Goal: Task Accomplishment & Management: Use online tool/utility

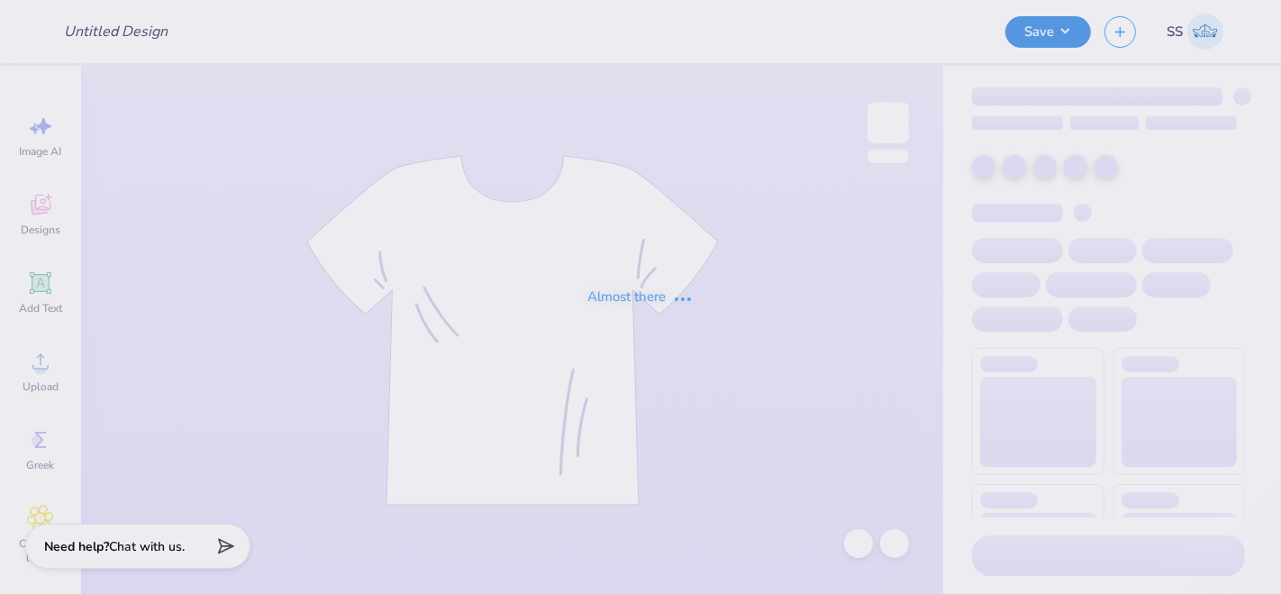
type input "tank top"
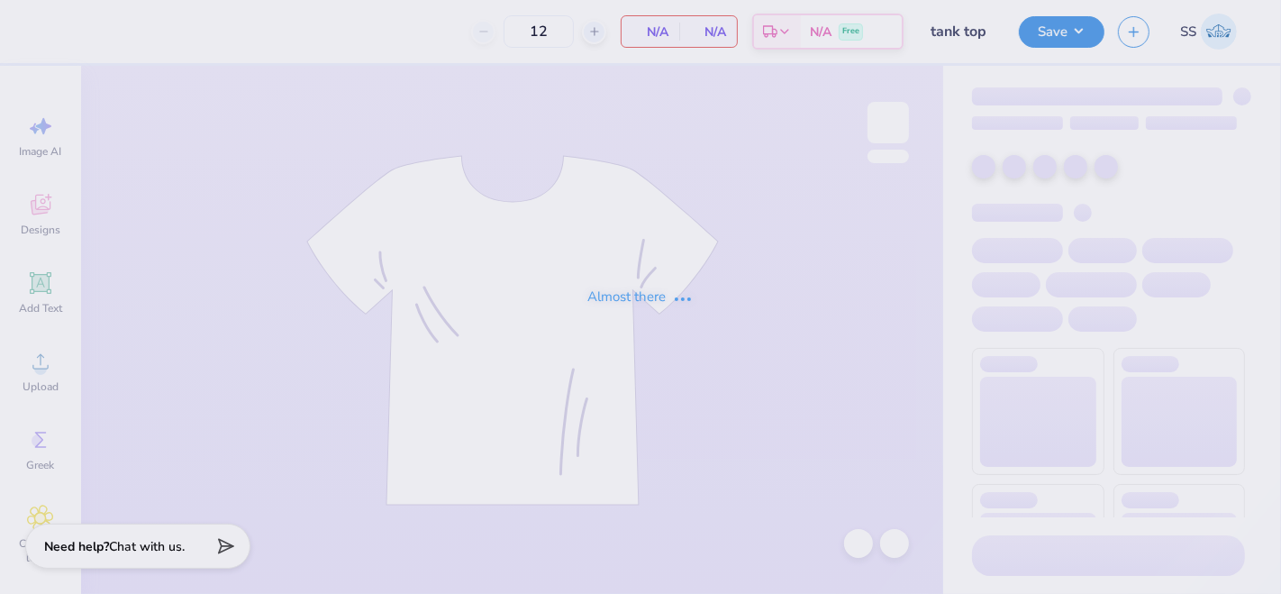
type input "30"
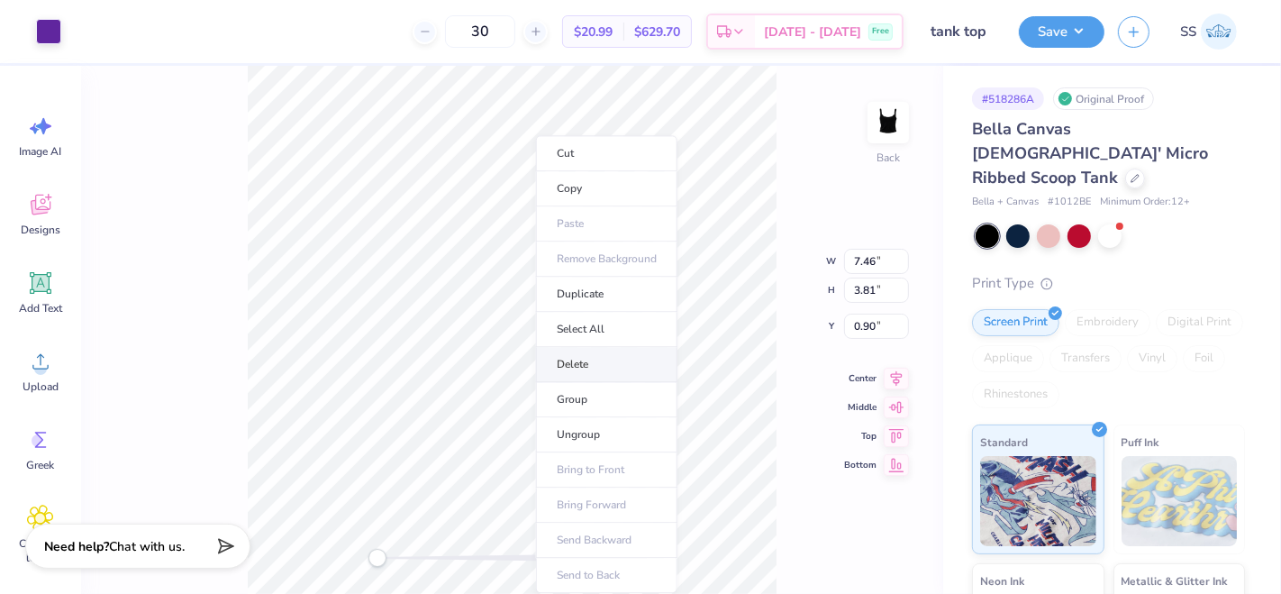
click at [565, 371] on li "Delete" at bounding box center [606, 364] width 141 height 35
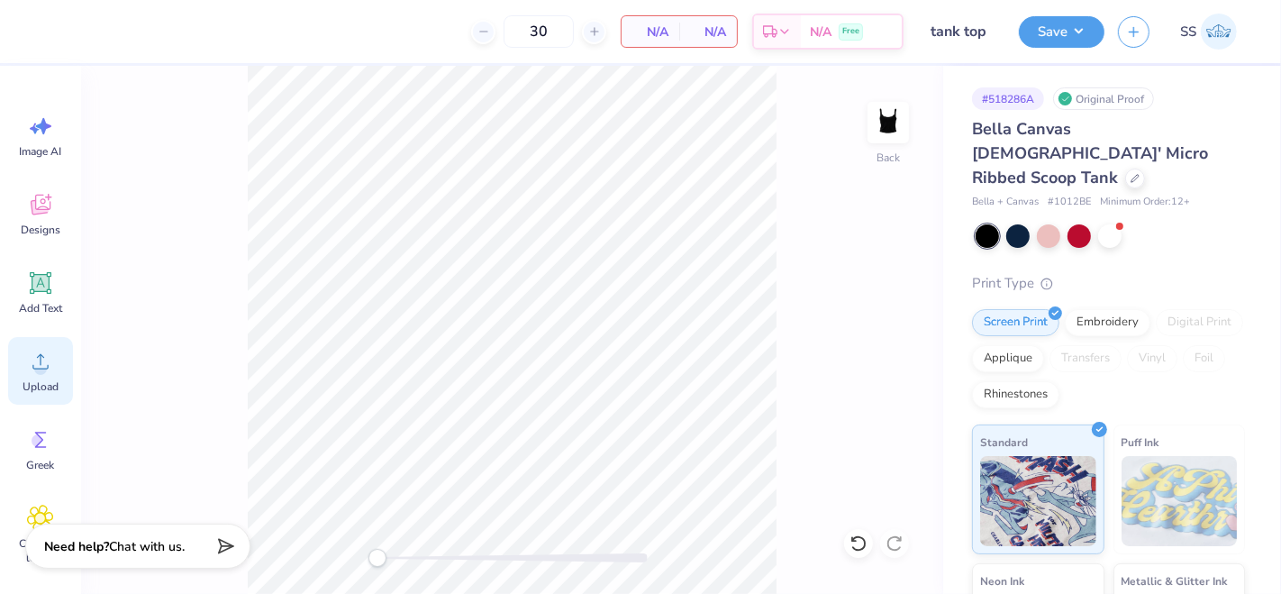
click at [41, 357] on icon at bounding box center [40, 361] width 27 height 27
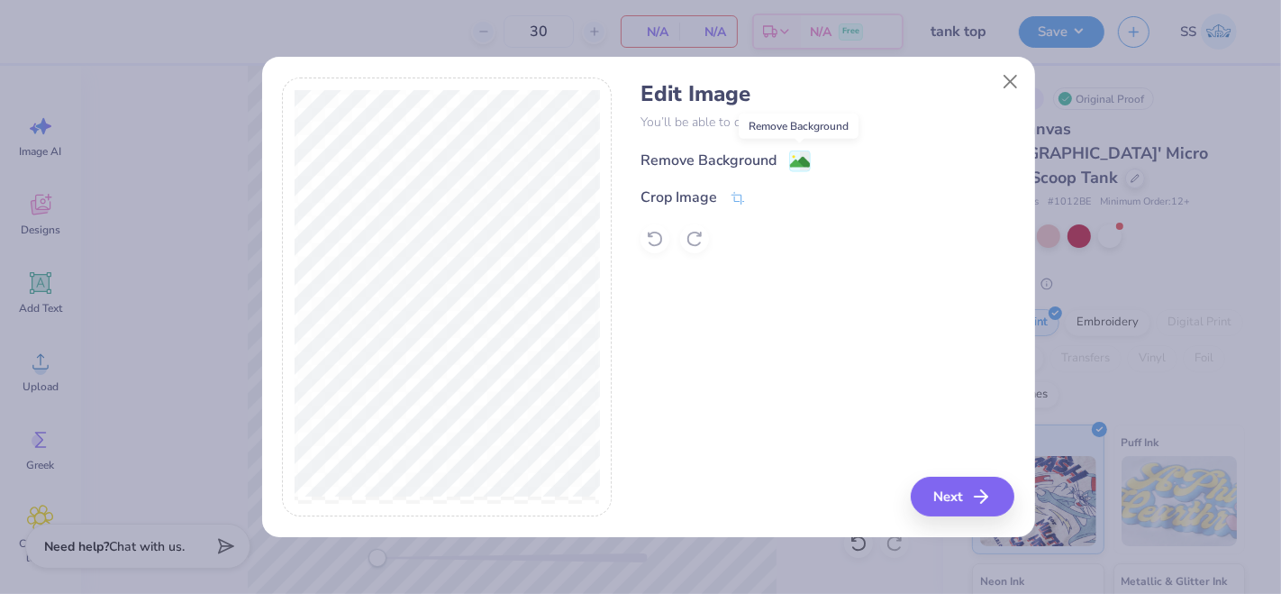
click at [807, 164] on image at bounding box center [800, 162] width 20 height 20
click at [952, 490] on button "Next" at bounding box center [966, 497] width 104 height 40
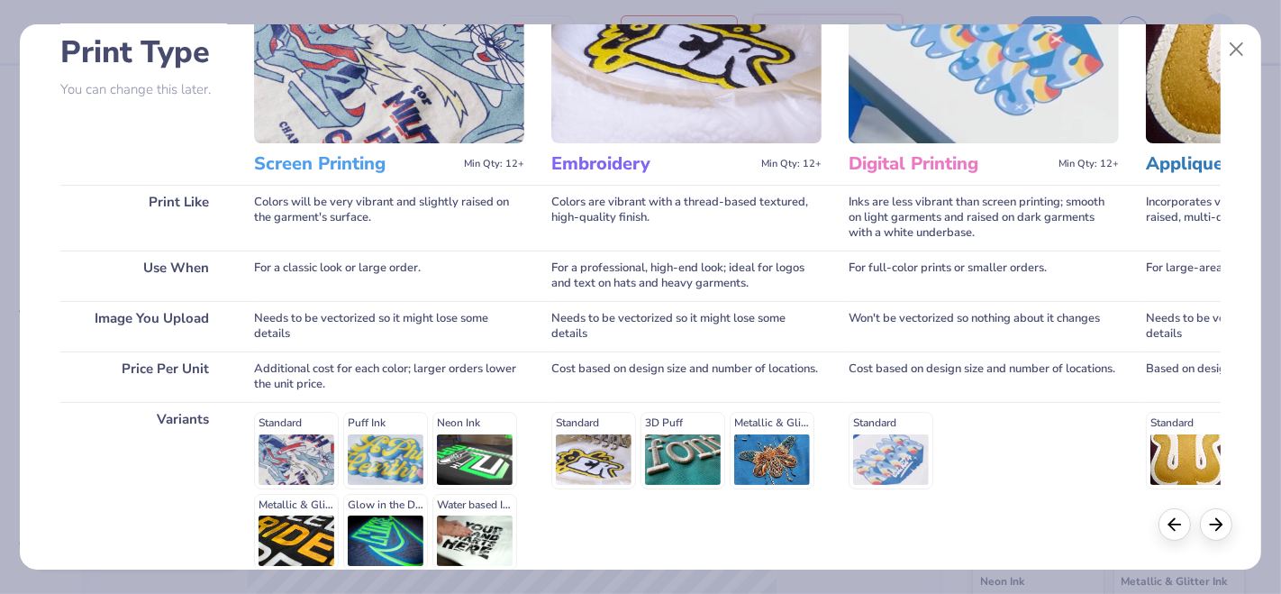
scroll to position [233, 0]
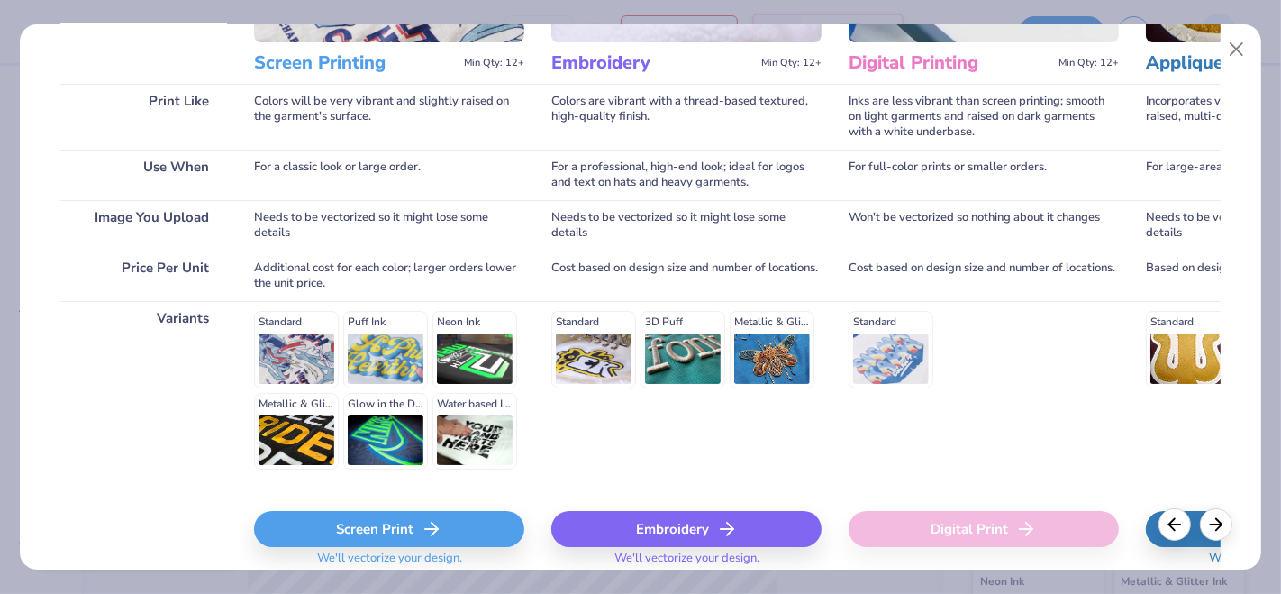
click at [336, 531] on div "Screen Print" at bounding box center [389, 529] width 270 height 36
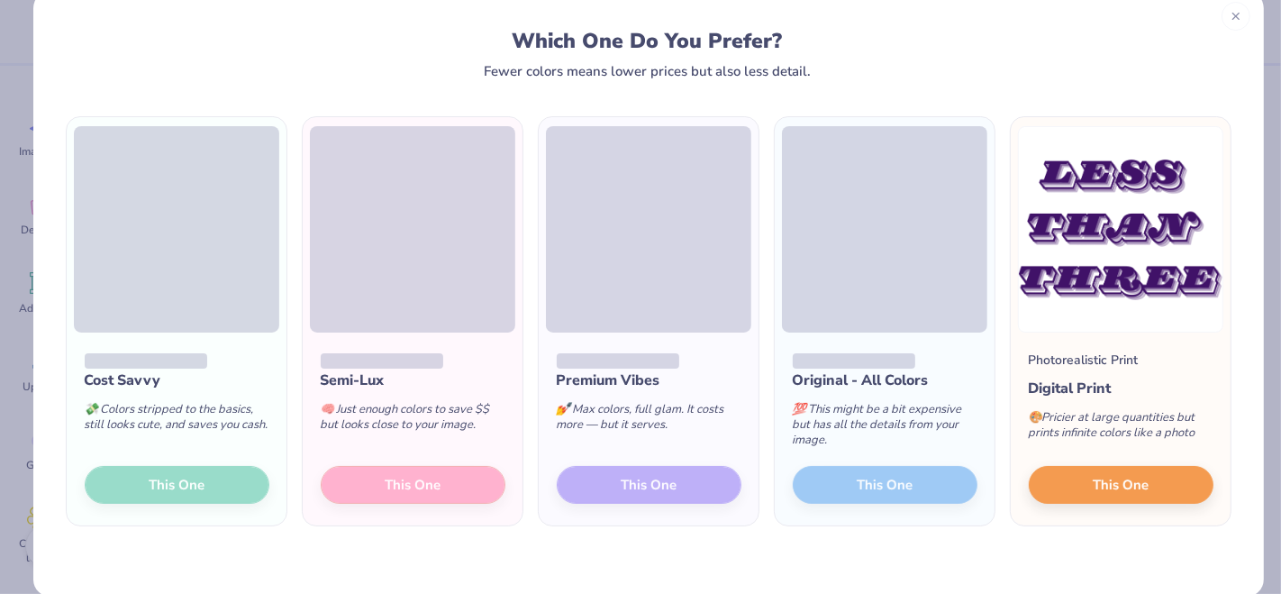
scroll to position [59, 0]
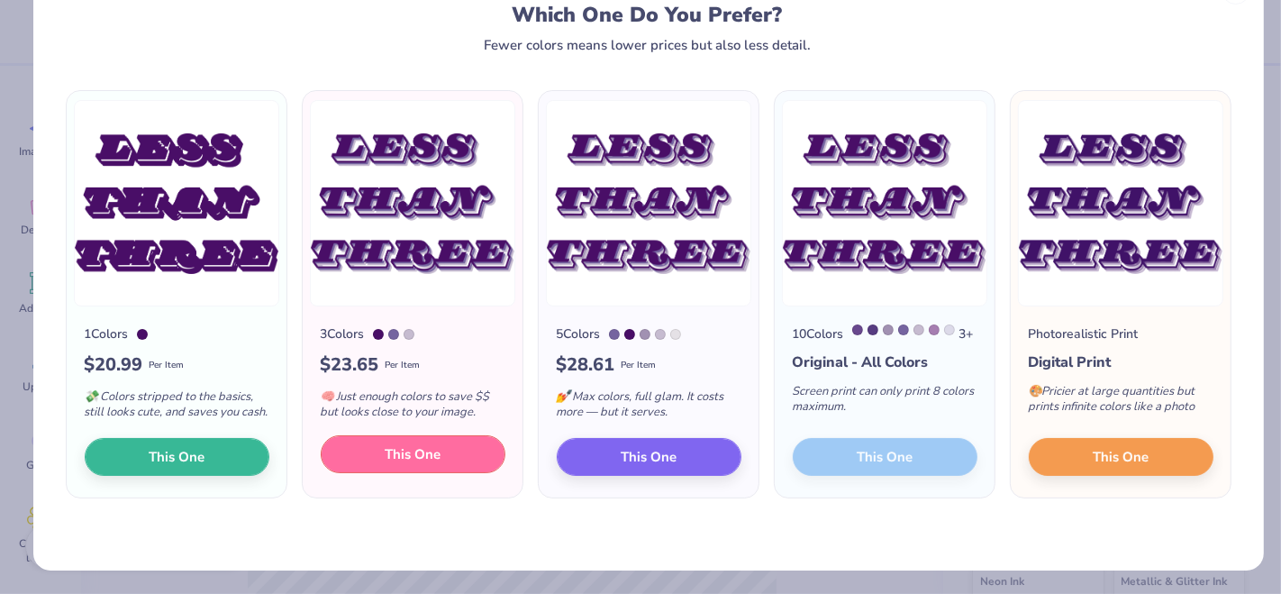
click at [411, 463] on span "This One" at bounding box center [413, 454] width 56 height 21
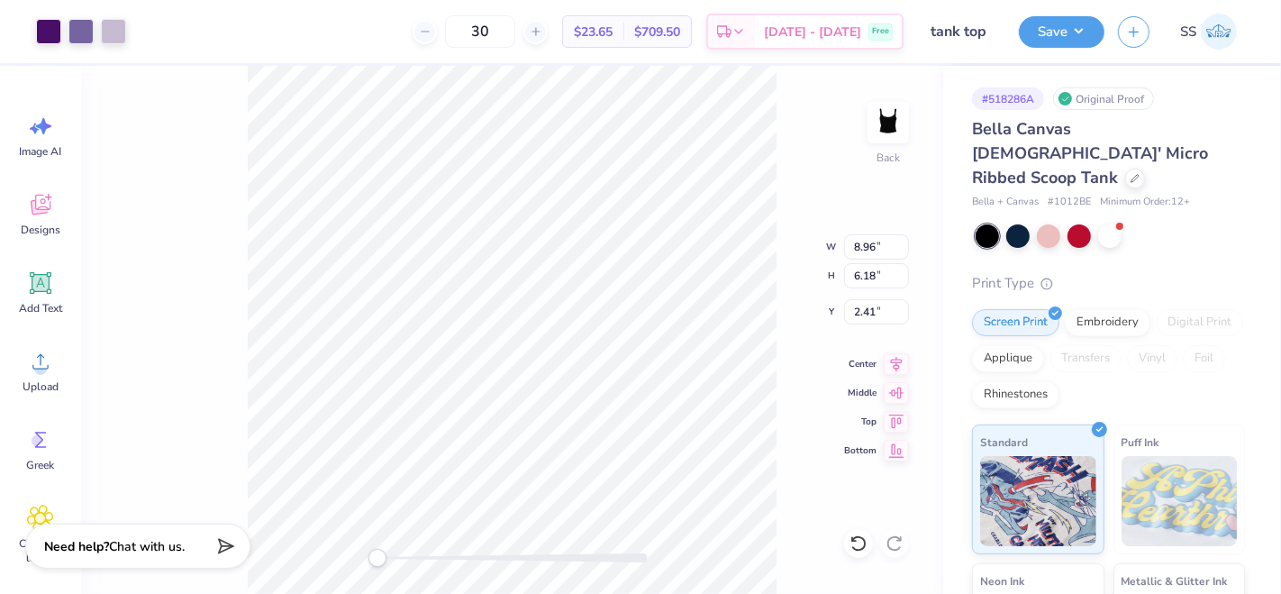
click at [866, 247] on div at bounding box center [640, 297] width 1281 height 594
drag, startPoint x: 872, startPoint y: 248, endPoint x: 851, endPoint y: 248, distance: 20.7
click at [851, 248] on input "8.96" at bounding box center [876, 246] width 65 height 25
drag, startPoint x: 874, startPoint y: 247, endPoint x: 851, endPoint y: 245, distance: 23.5
click at [851, 245] on input "8.96" at bounding box center [876, 246] width 65 height 25
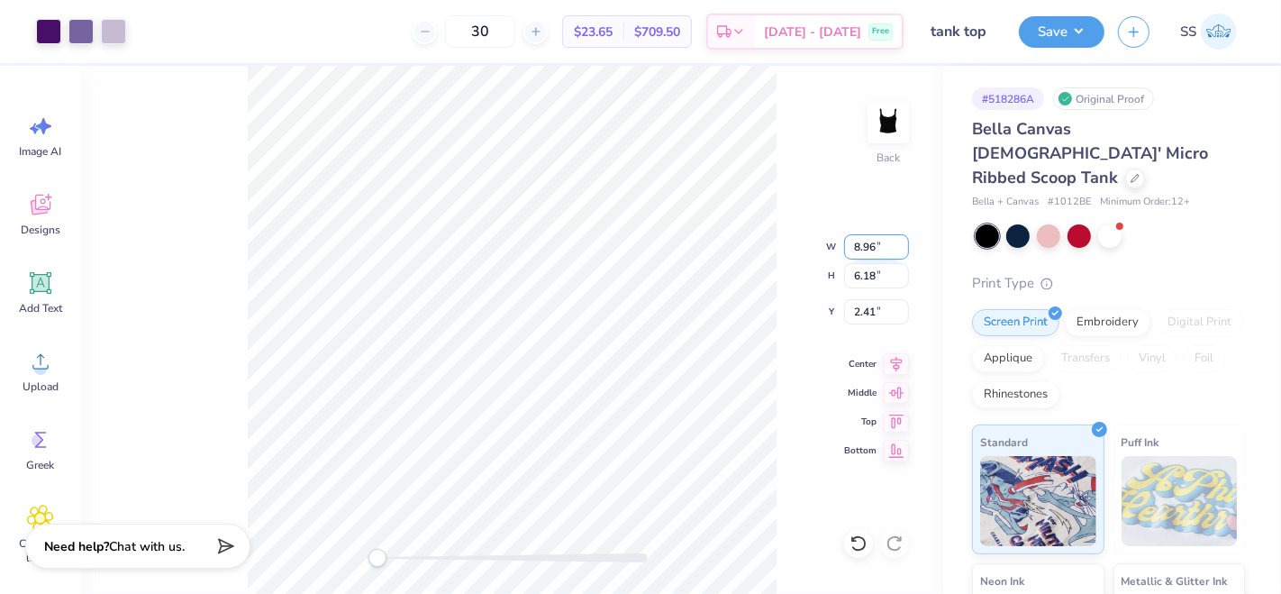
type input "5"
type input "7.00"
type input "4.83"
type input "3.08"
type input "7"
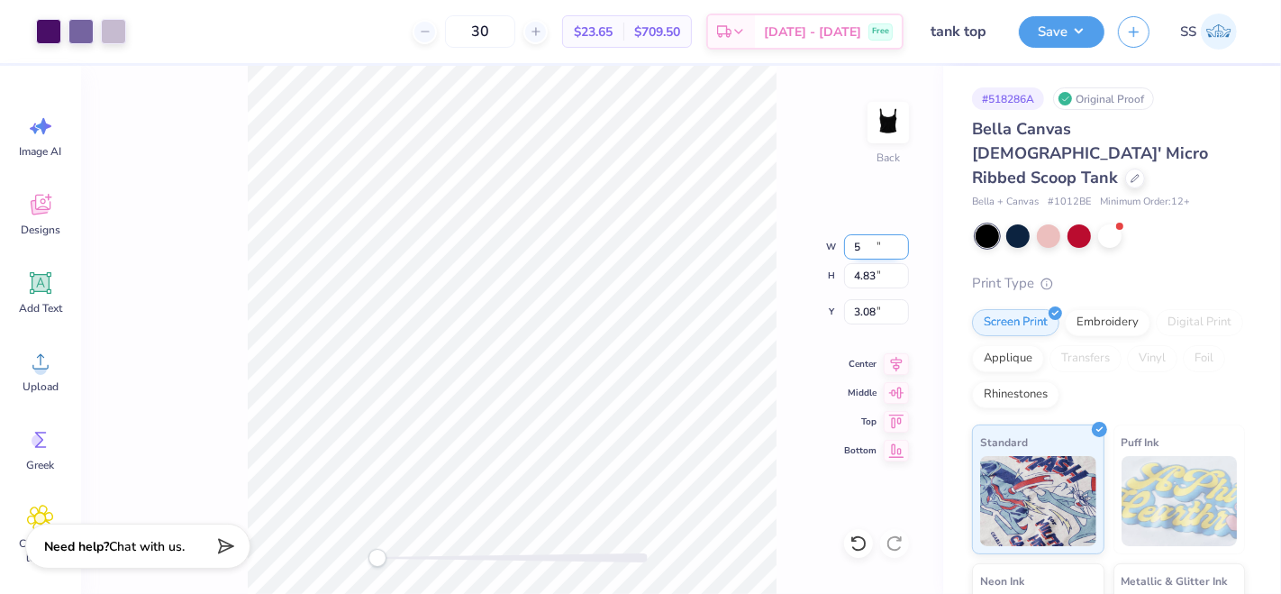
type input "5.00"
type input "3.45"
type input "3.77"
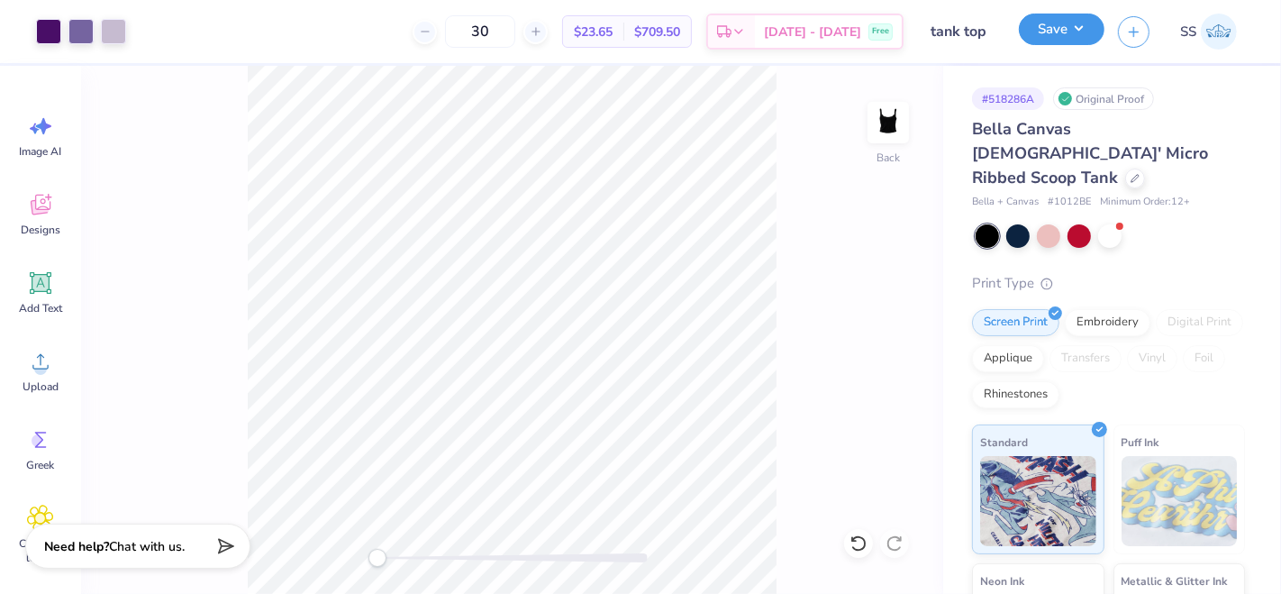
click at [1086, 31] on button "Save" at bounding box center [1062, 30] width 86 height 32
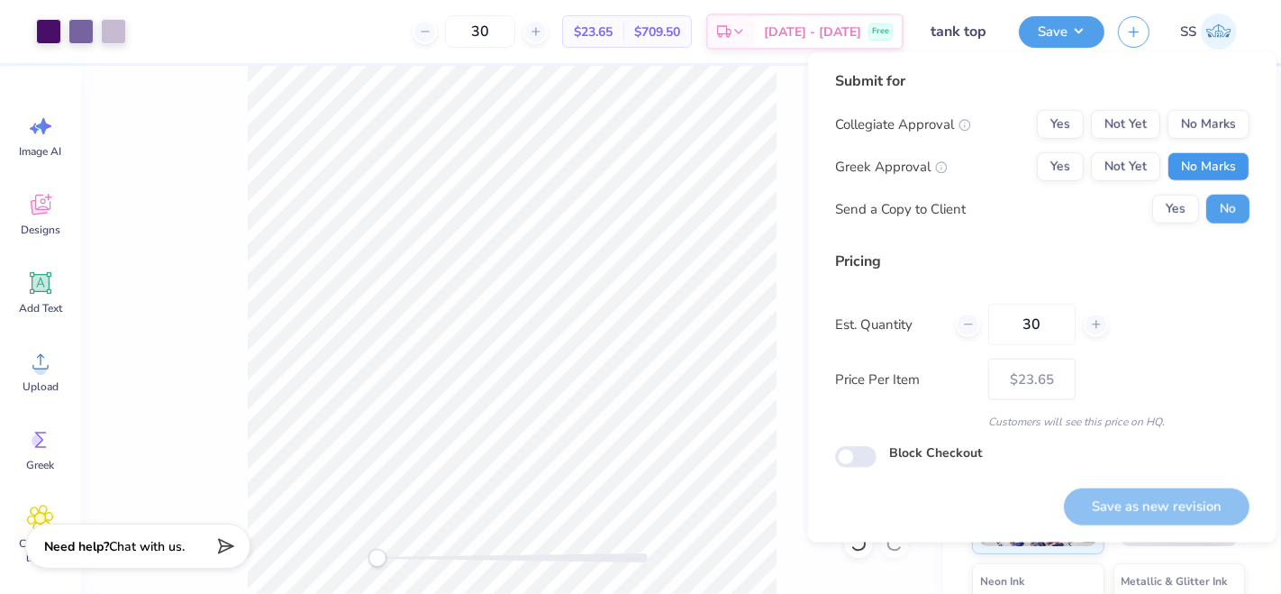
click at [1227, 178] on button "No Marks" at bounding box center [1209, 166] width 82 height 29
click at [1218, 125] on button "No Marks" at bounding box center [1209, 124] width 82 height 29
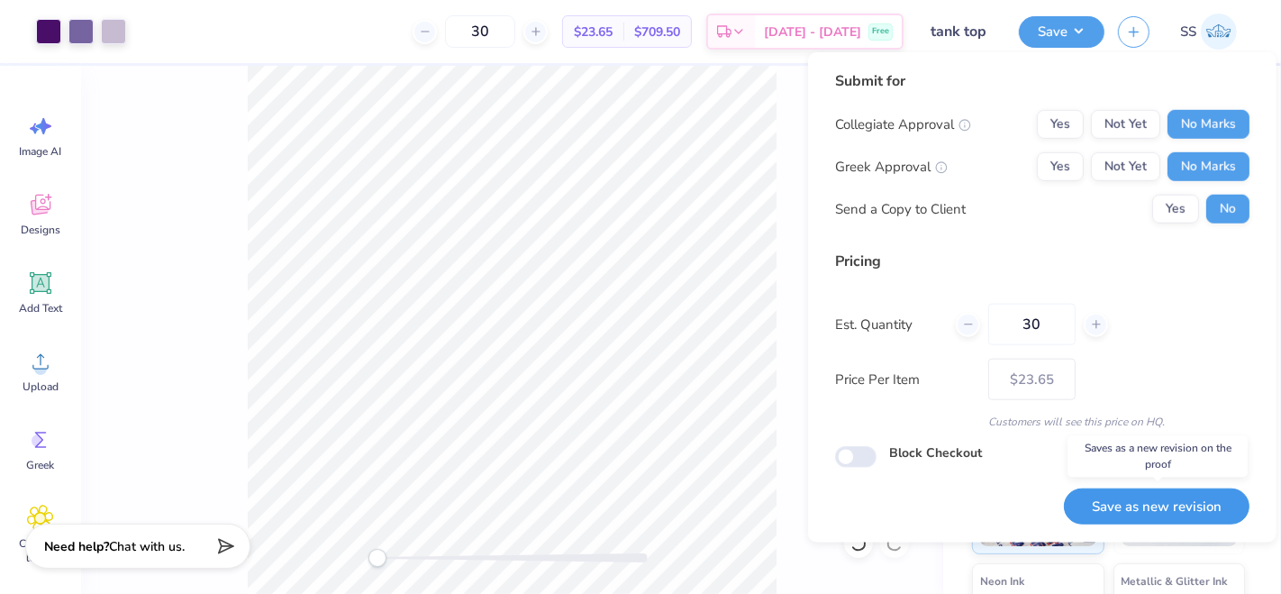
click at [1157, 502] on button "Save as new revision" at bounding box center [1157, 506] width 186 height 37
type input "$23.65"
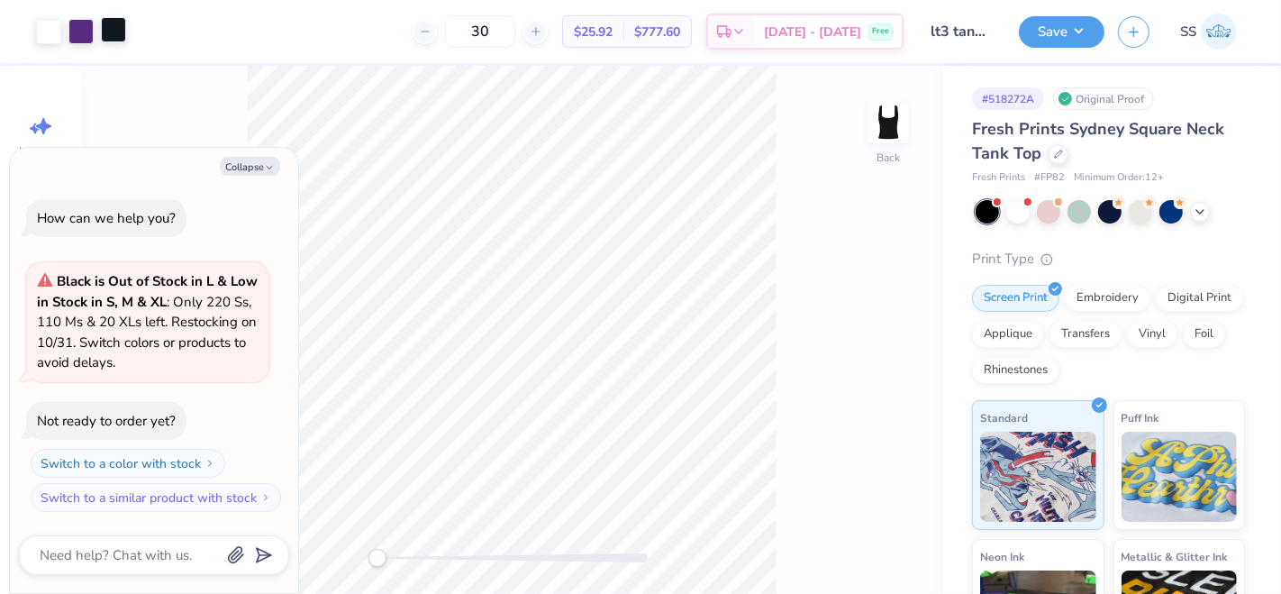
click at [120, 32] on div at bounding box center [113, 29] width 25 height 25
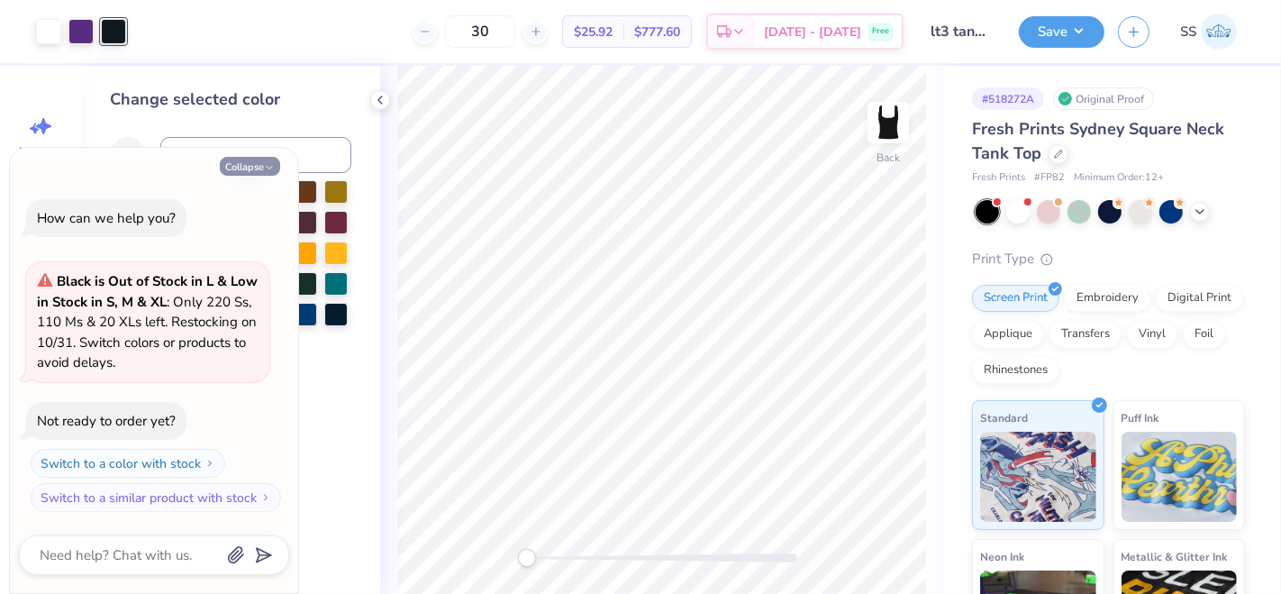
click at [267, 166] on icon "button" at bounding box center [269, 167] width 11 height 11
type textarea "x"
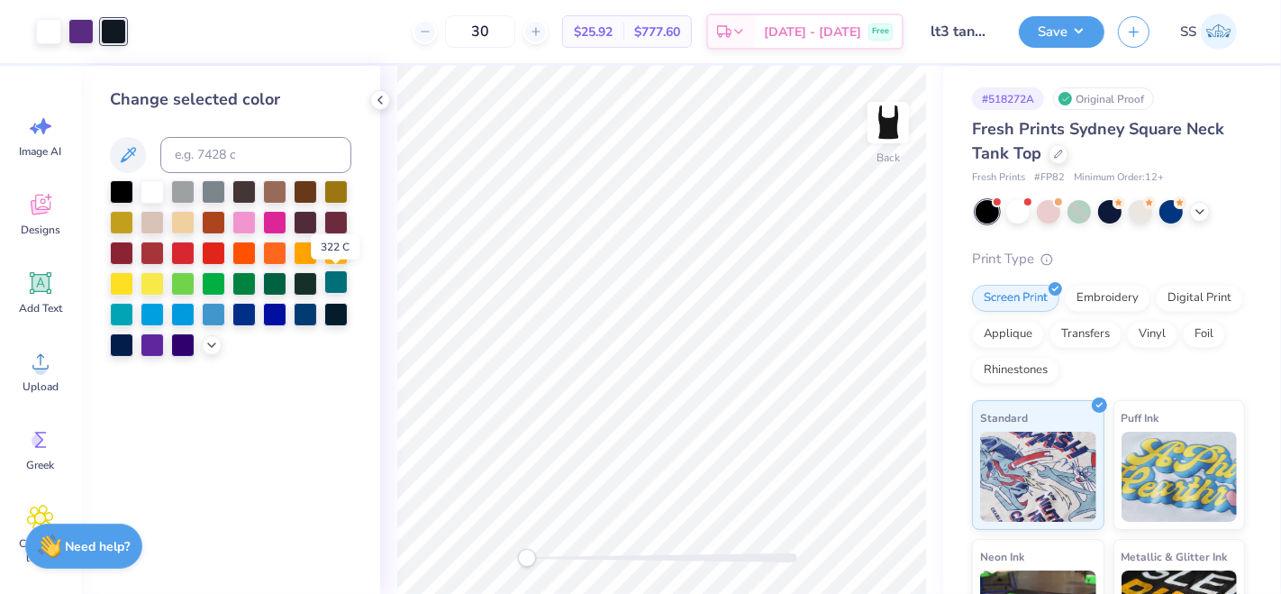
click at [334, 281] on div at bounding box center [335, 281] width 23 height 23
click at [41, 31] on div at bounding box center [48, 29] width 25 height 25
click at [127, 345] on div at bounding box center [121, 343] width 23 height 23
click at [113, 29] on div at bounding box center [113, 29] width 25 height 25
click at [145, 193] on div at bounding box center [152, 189] width 23 height 23
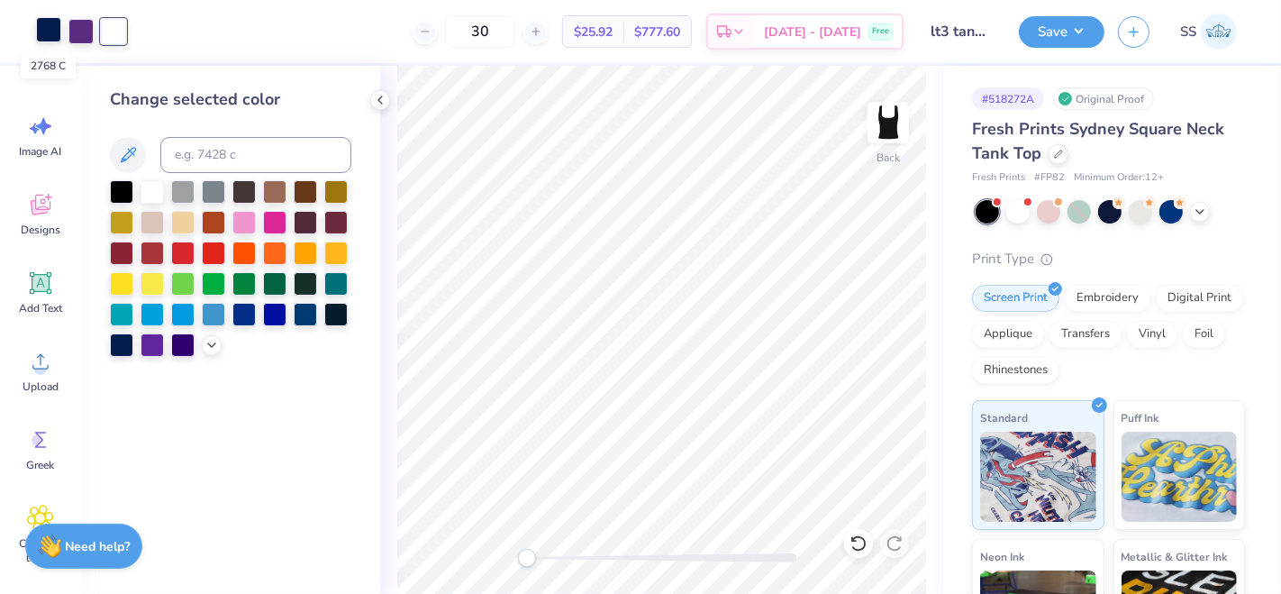
click at [44, 34] on div at bounding box center [48, 29] width 25 height 25
click at [122, 187] on div at bounding box center [121, 189] width 23 height 23
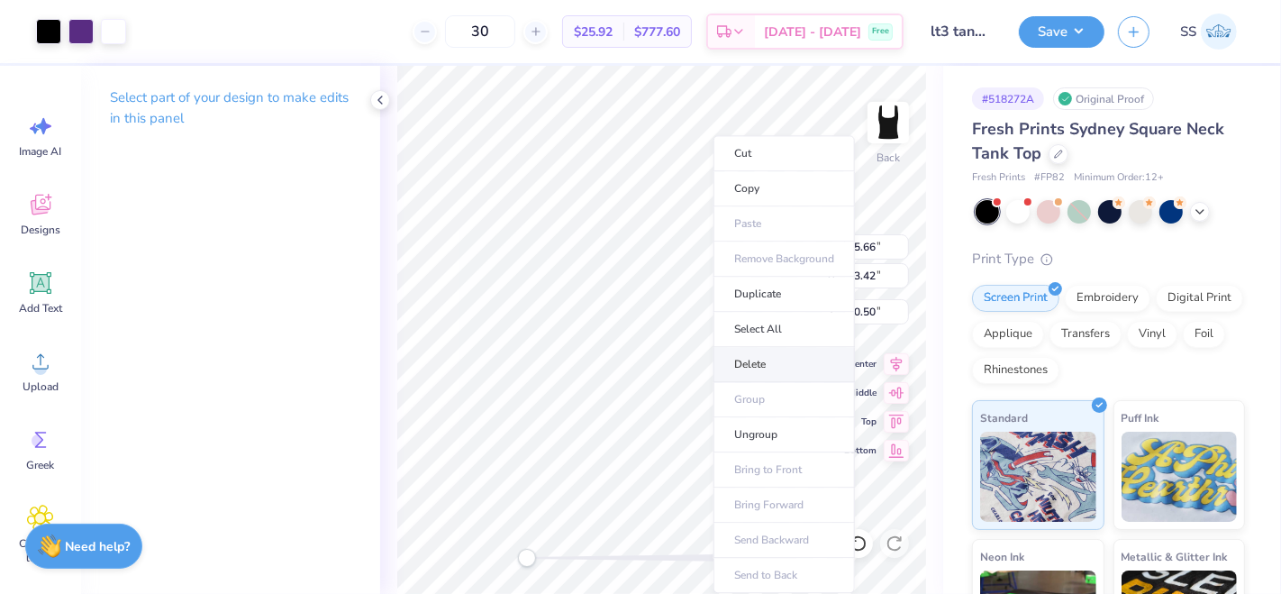
click at [763, 364] on li "Delete" at bounding box center [784, 364] width 141 height 35
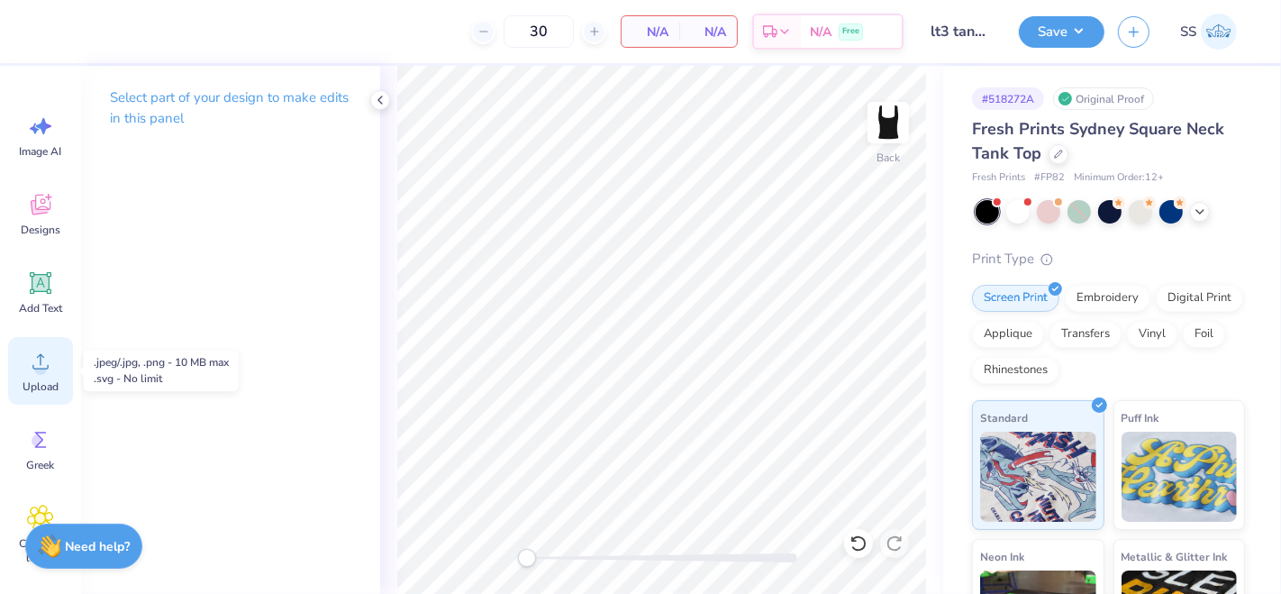
click at [53, 367] on icon at bounding box center [40, 361] width 27 height 27
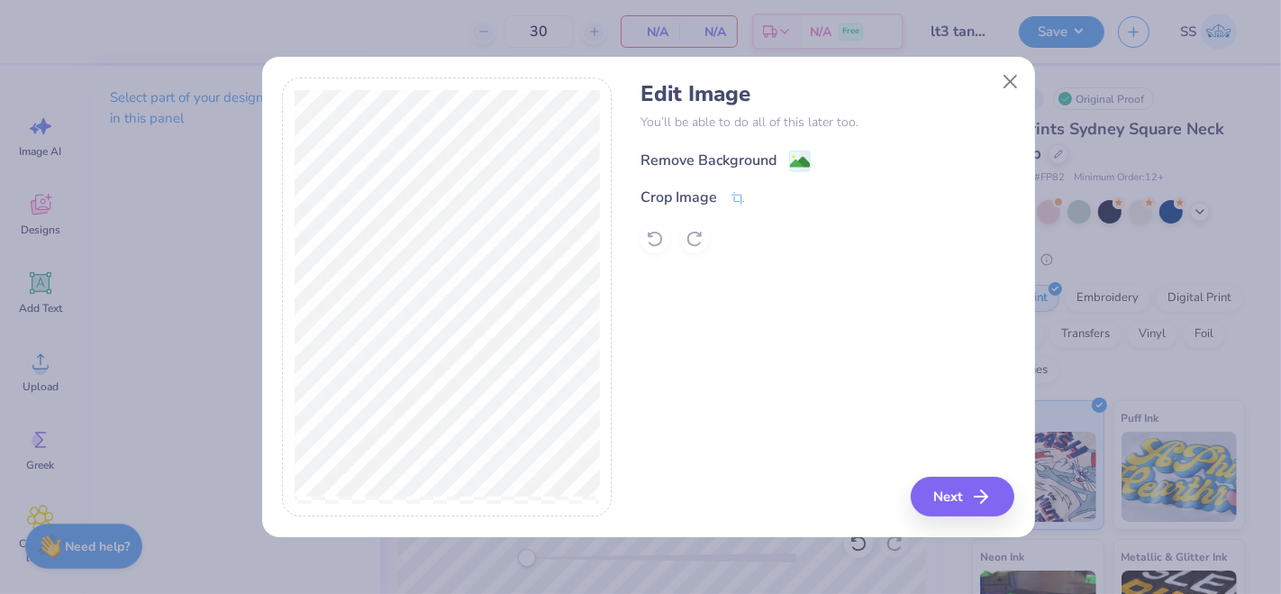
click at [787, 152] on div "Remove Background" at bounding box center [726, 161] width 170 height 23
click at [960, 487] on button "Next" at bounding box center [966, 497] width 104 height 40
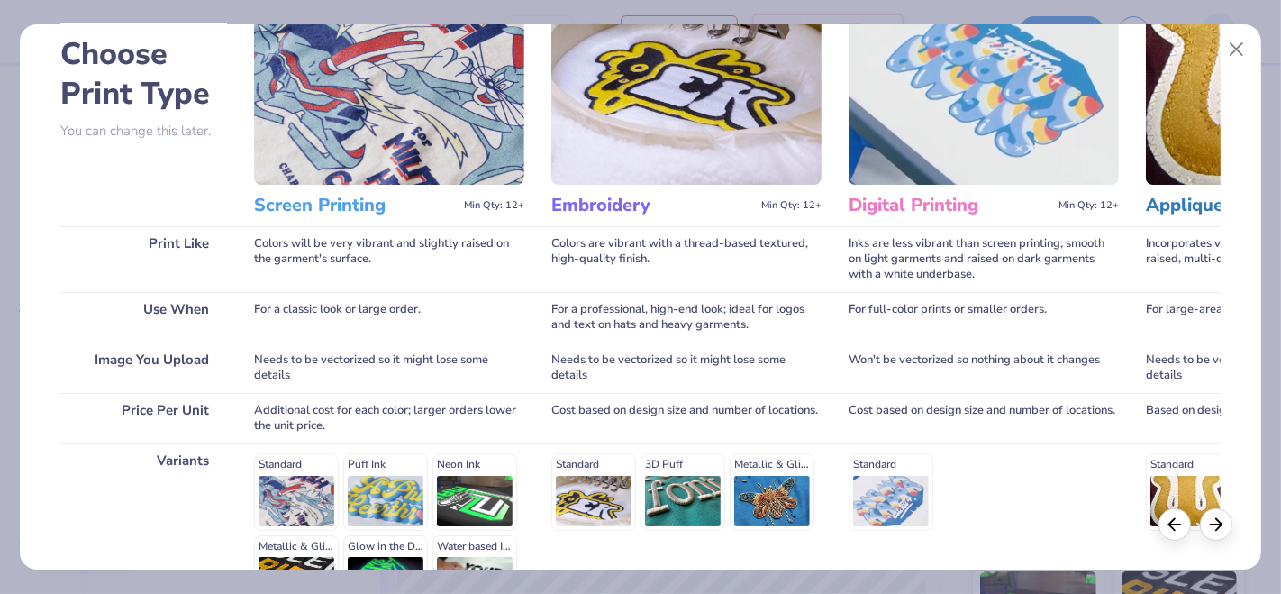
scroll to position [200, 0]
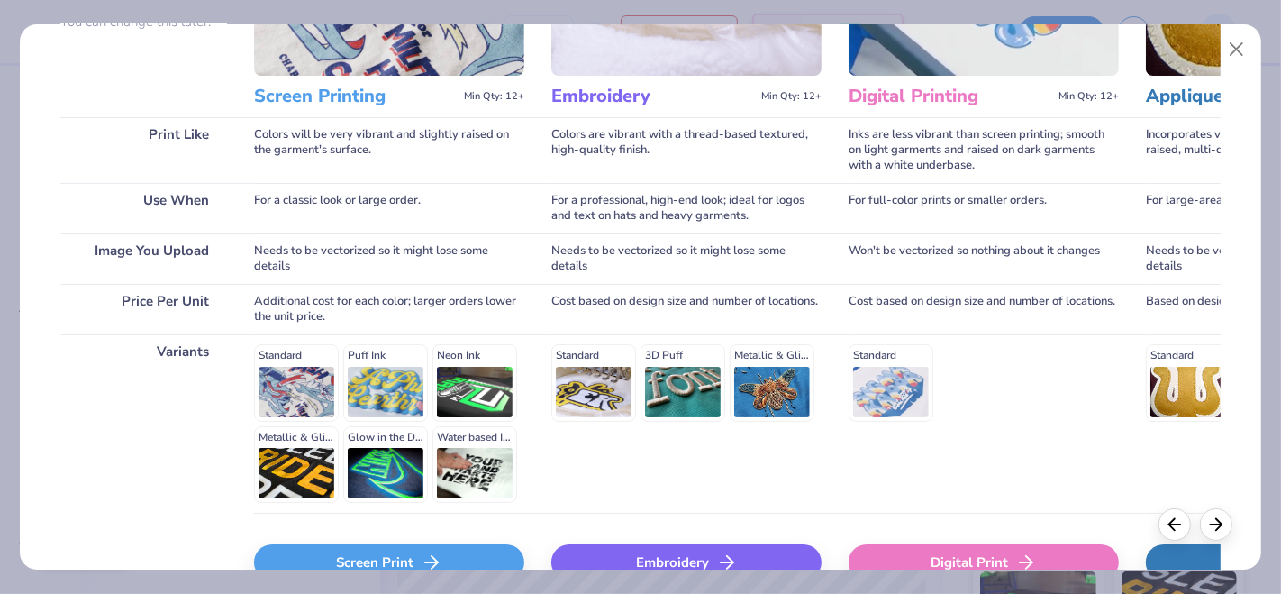
click at [330, 560] on div "Screen Print" at bounding box center [389, 562] width 270 height 36
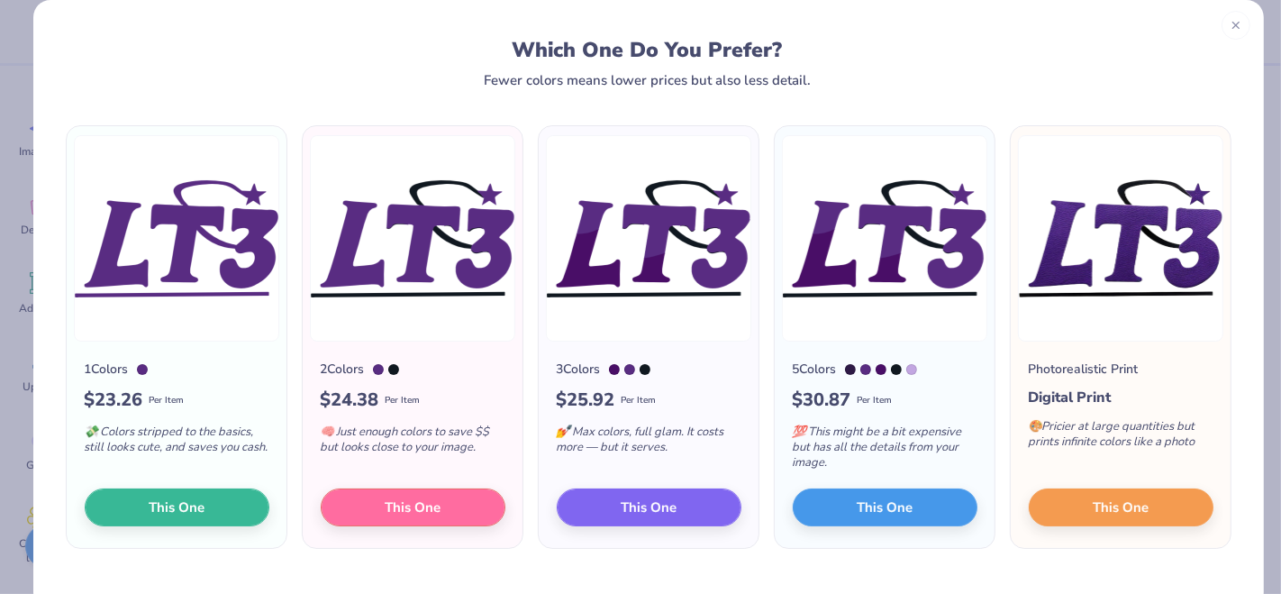
scroll to position [61, 0]
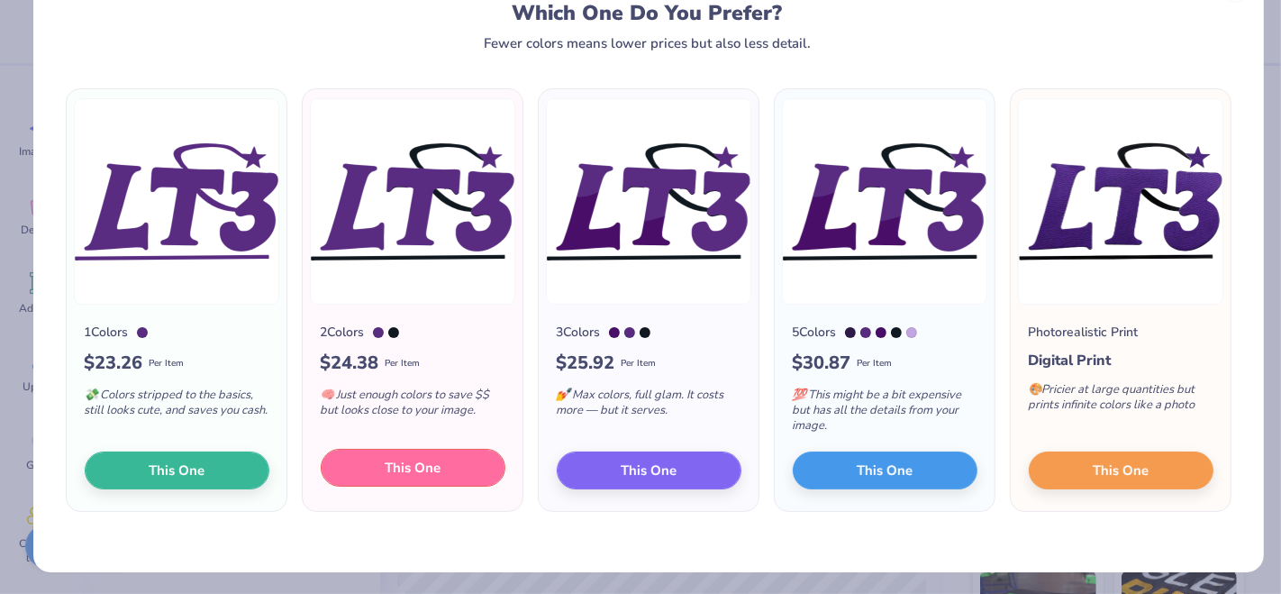
click at [389, 472] on span "This One" at bounding box center [413, 468] width 56 height 21
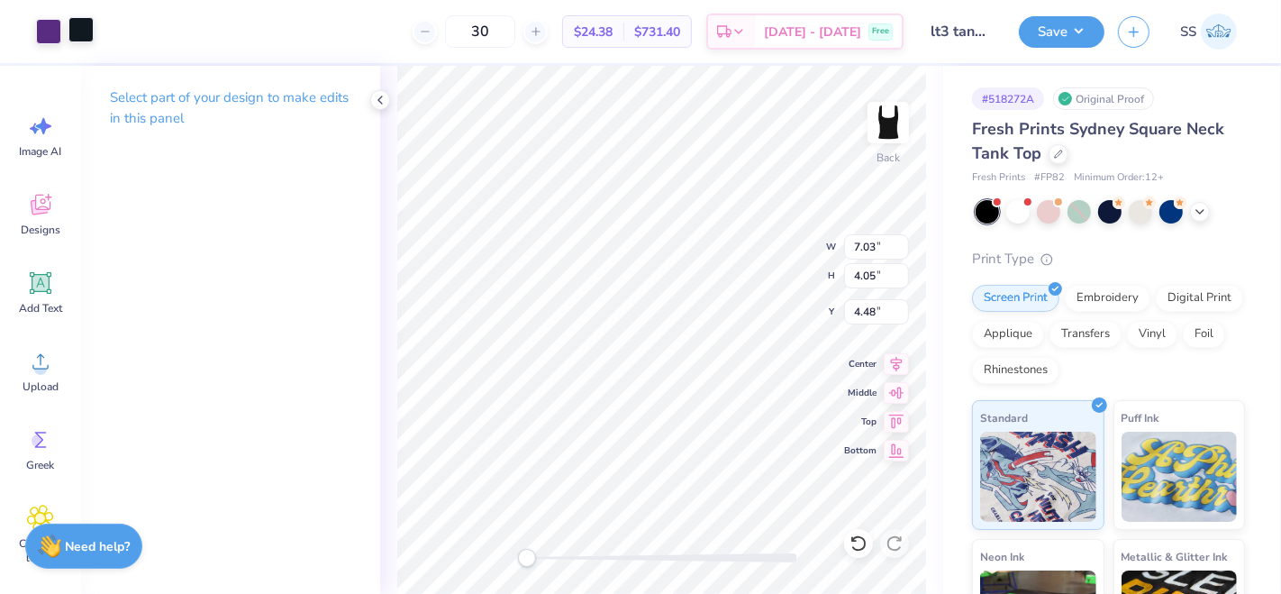
click at [79, 28] on div at bounding box center [80, 29] width 25 height 25
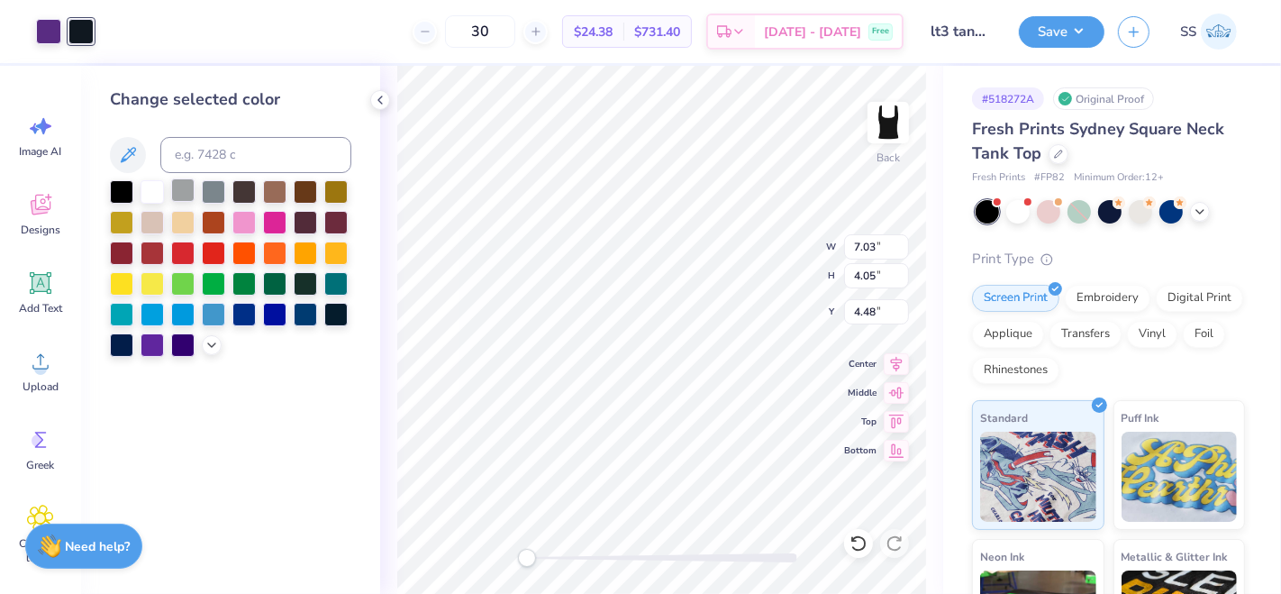
click at [156, 184] on div at bounding box center [152, 191] width 23 height 23
drag, startPoint x: 874, startPoint y: 250, endPoint x: 853, endPoint y: 250, distance: 20.7
click at [853, 250] on input "7.03" at bounding box center [876, 246] width 65 height 25
type input "5.00"
type input "2.88"
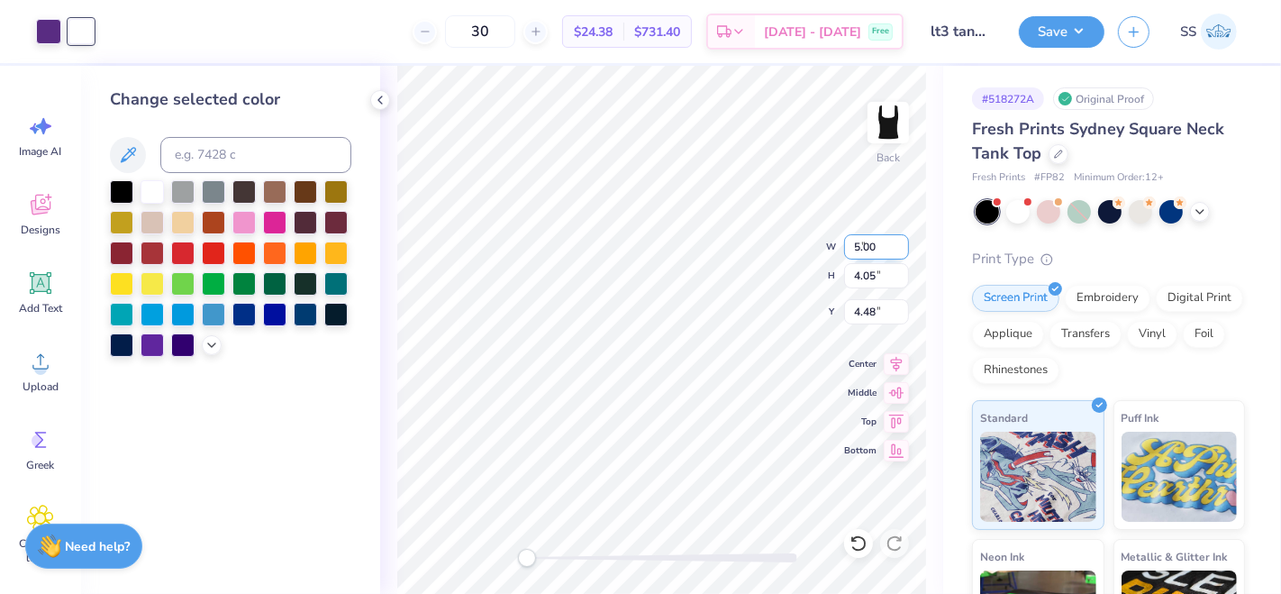
type input "5.06"
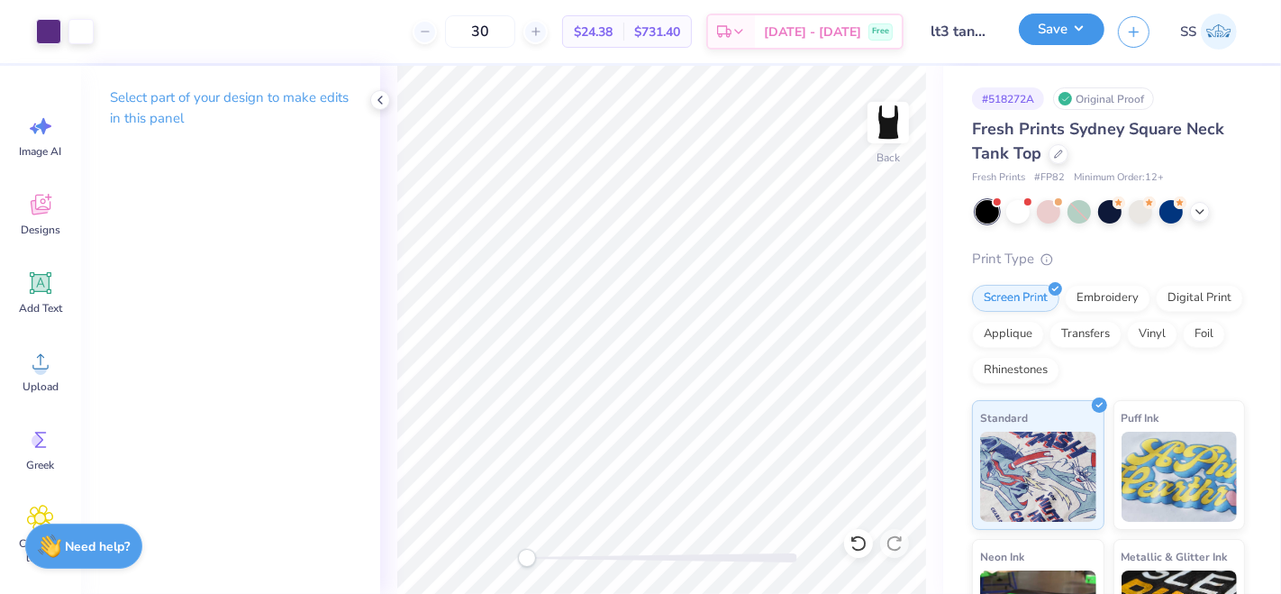
click at [1060, 36] on button "Save" at bounding box center [1062, 30] width 86 height 32
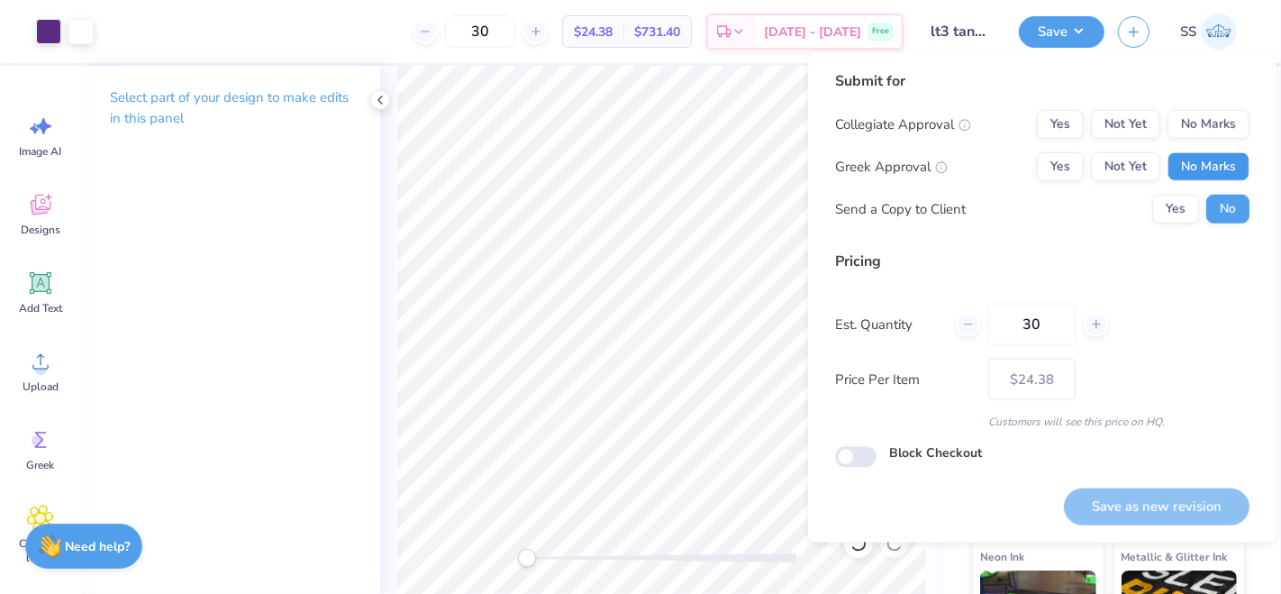
click at [1215, 175] on button "No Marks" at bounding box center [1209, 166] width 82 height 29
click at [1209, 118] on button "No Marks" at bounding box center [1209, 124] width 82 height 29
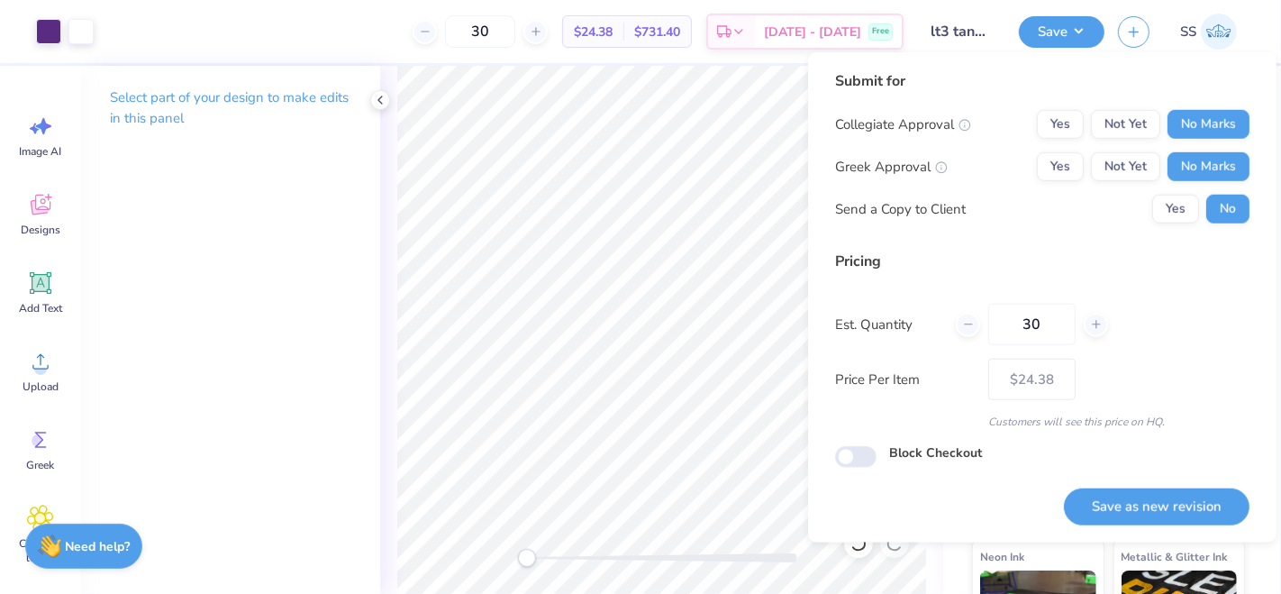
click at [1109, 505] on button "Save as new revision" at bounding box center [1157, 506] width 186 height 37
type input "$24.38"
